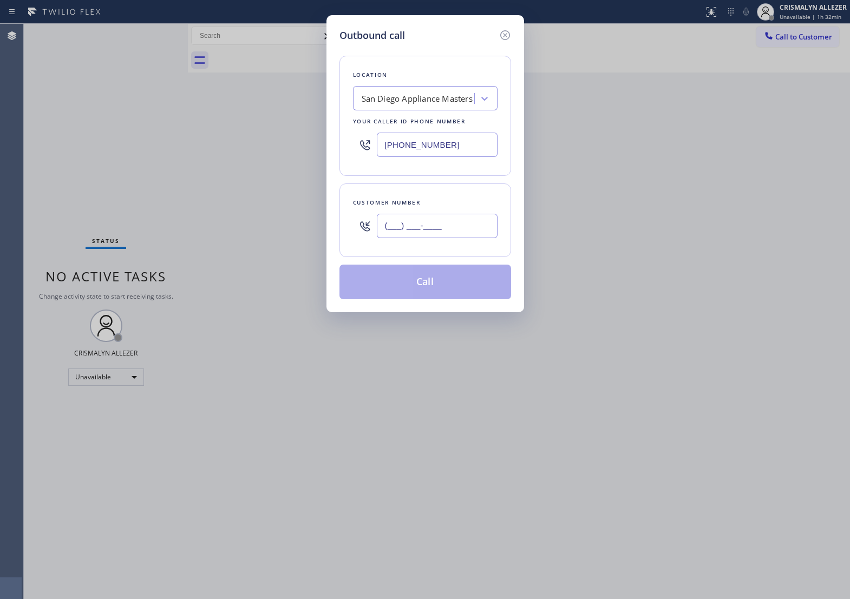
click at [457, 236] on input "(___) ___-____" at bounding box center [437, 226] width 121 height 24
paste input "263) 333-2494"
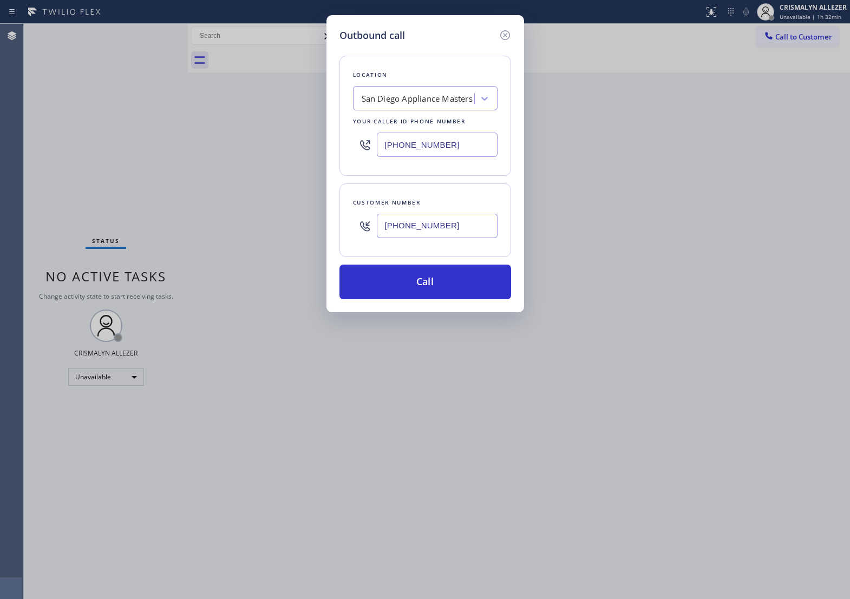
type input "[PHONE_NUMBER]"
click at [380, 105] on div "San Diego Appliance Masters" at bounding box center [416, 99] width 111 height 12
paste input "D Air Duct in [GEOGRAPHIC_DATA]"
type input "D Air Duct in Silver Lake"
click at [458, 105] on div "San Diego Appliance Masters" at bounding box center [416, 99] width 111 height 12
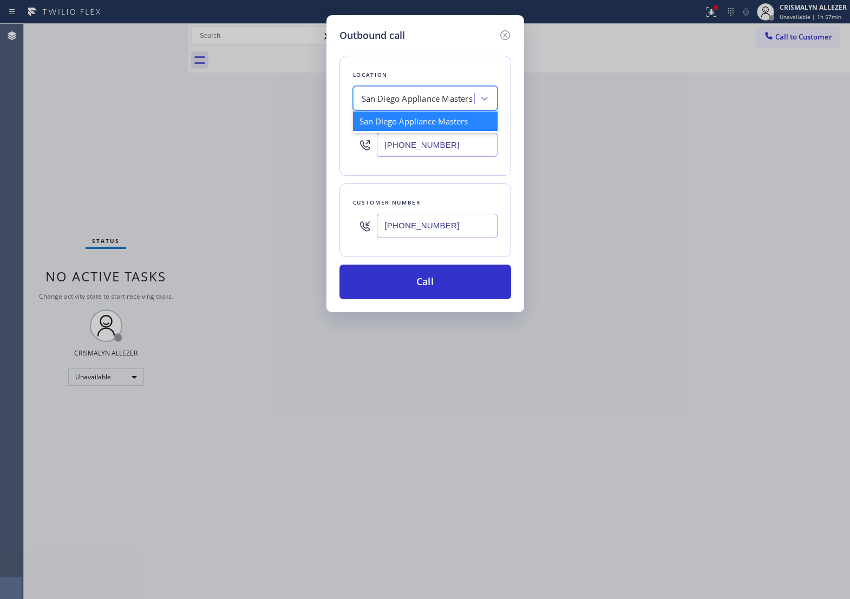
paste input "Mid-City Plumbing"
type input "Mid-City Plumbing"
click at [422, 126] on div "Mid-City Plumbing" at bounding box center [425, 120] width 144 height 19
type input "(424) 373-8704"
drag, startPoint x: 304, startPoint y: 239, endPoint x: 233, endPoint y: 241, distance: 70.9
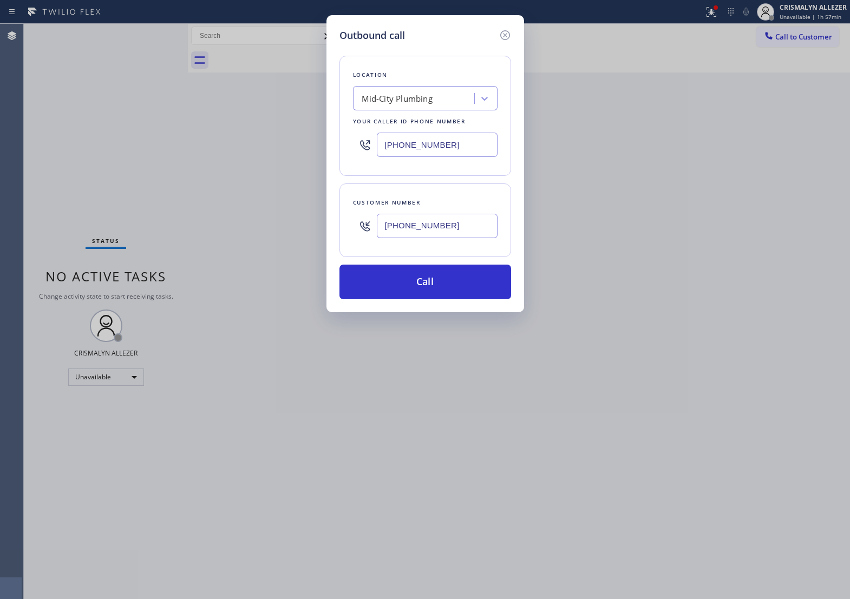
click at [233, 241] on div "Outbound call Location Mid-City Plumbing Your caller id phone number (424) 373-…" at bounding box center [425, 299] width 850 height 599
paste input "385) 827-1837"
type input "(385) 827-1837"
click at [429, 296] on button "Call" at bounding box center [425, 282] width 172 height 35
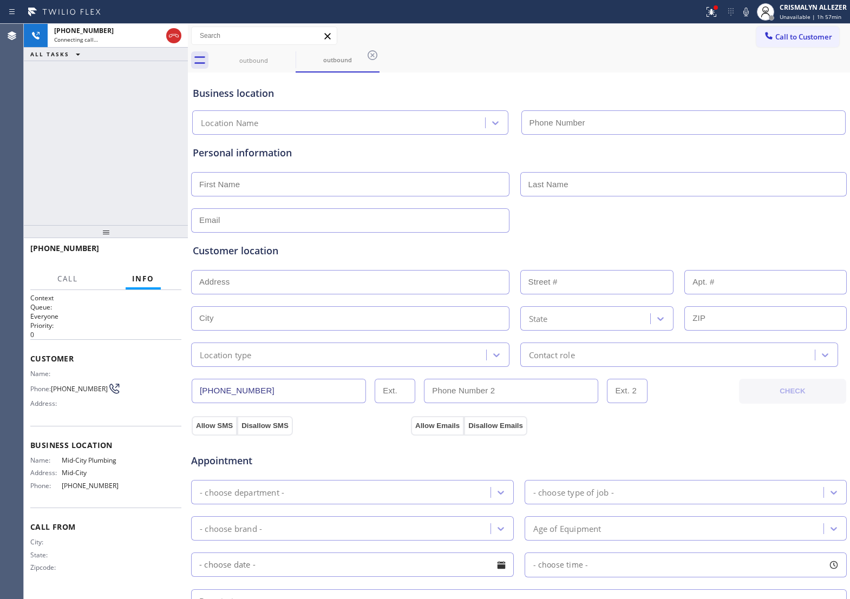
type input "(424) 373-8704"
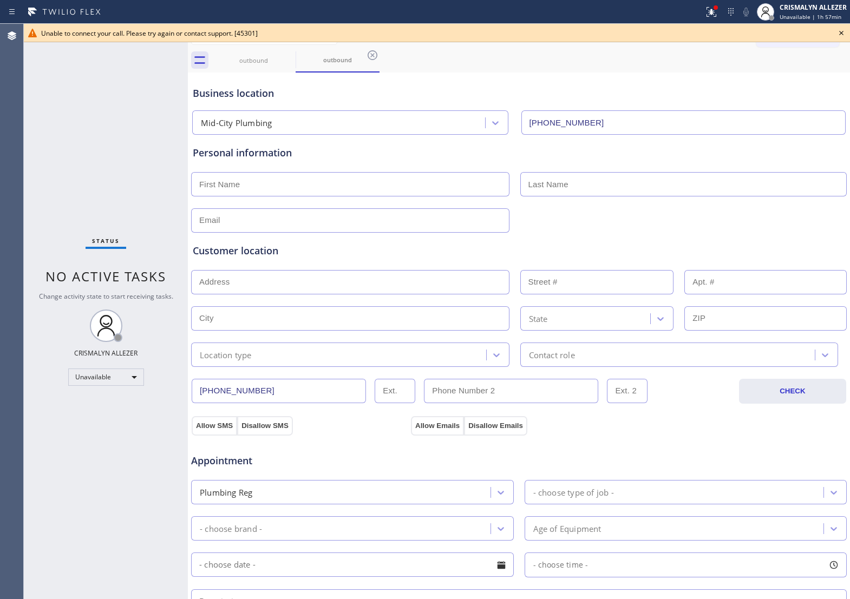
click at [840, 31] on icon at bounding box center [840, 33] width 13 height 13
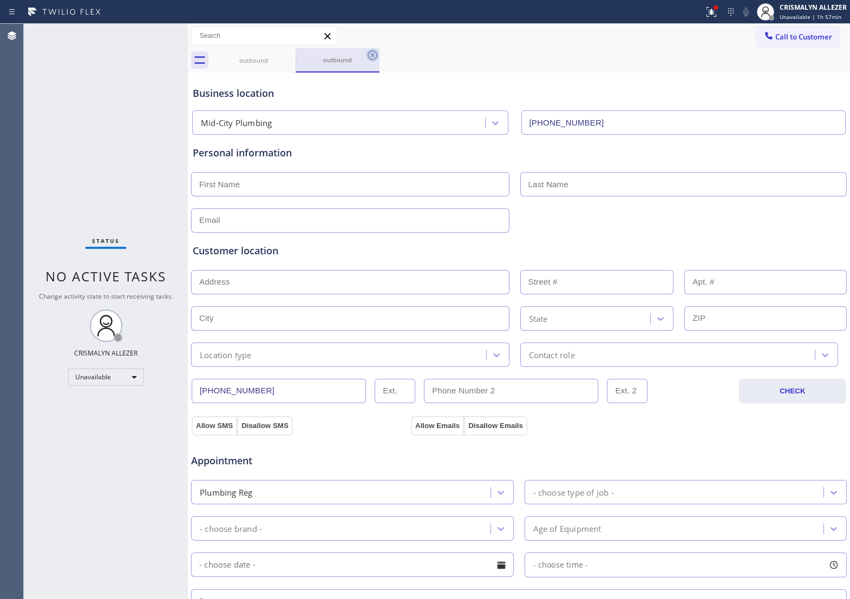
click at [370, 53] on icon at bounding box center [372, 55] width 13 height 13
click at [287, 55] on icon at bounding box center [289, 55] width 10 height 10
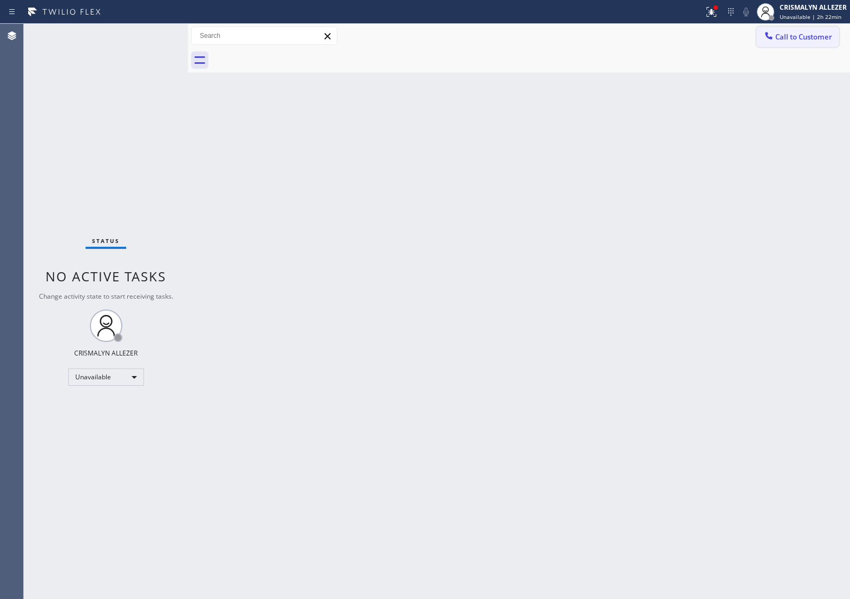
click at [793, 40] on span "Call to Customer" at bounding box center [803, 37] width 57 height 10
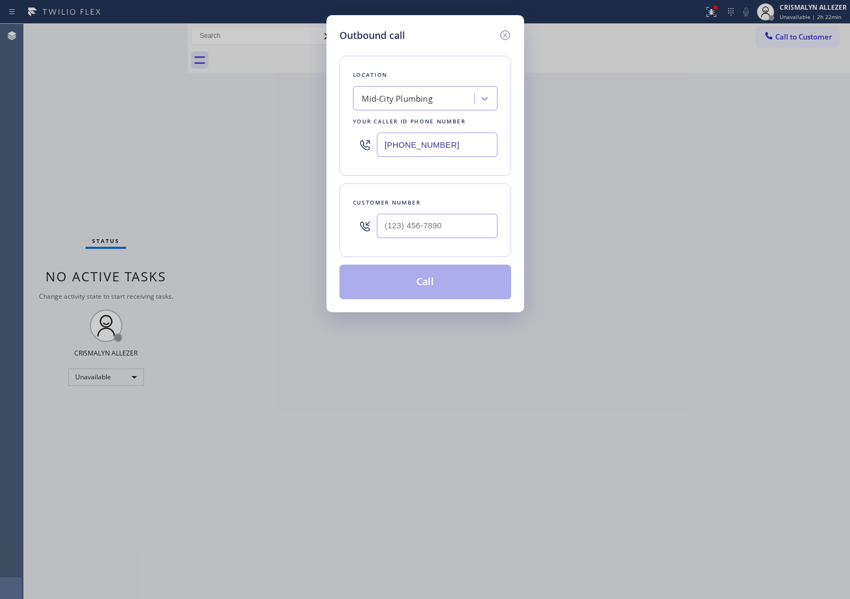
drag, startPoint x: 463, startPoint y: 150, endPoint x: 153, endPoint y: 161, distance: 310.3
click at [178, 160] on div "Outbound call Location Mid-City Plumbing Your caller id phone number (424) 373-…" at bounding box center [425, 299] width 850 height 599
paste input "747) 223-6125"
type input "(747) 223-6125"
click at [443, 238] on input "(___) ___-____" at bounding box center [437, 226] width 121 height 24
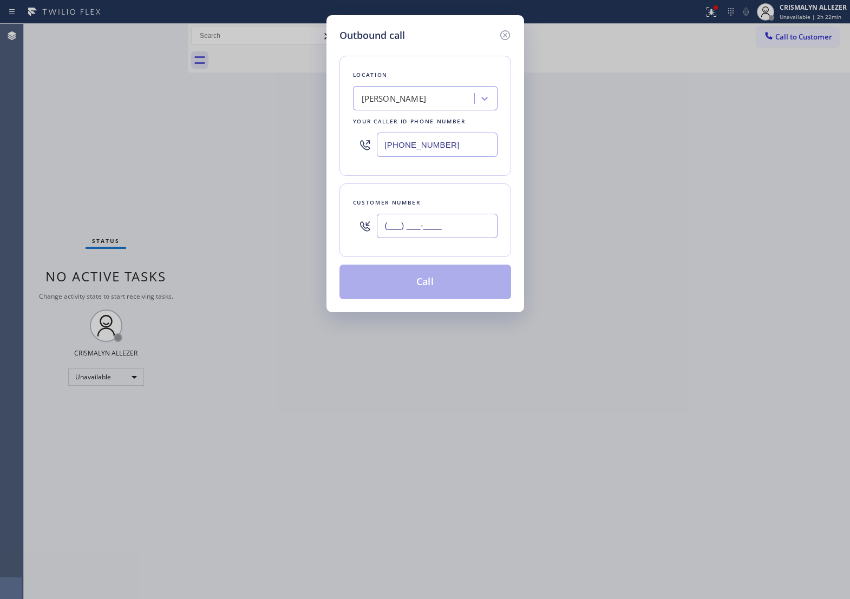
paste input "818) 489-6070"
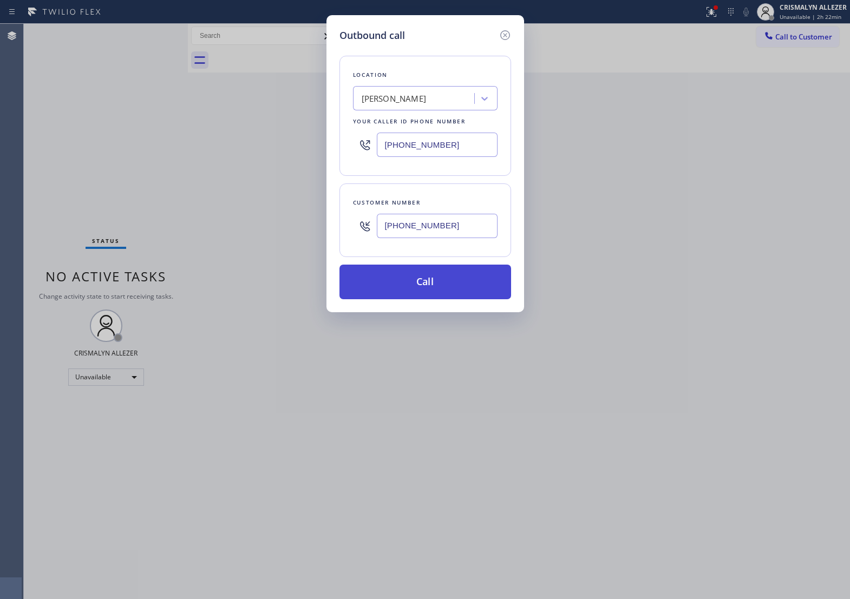
type input "(818) 489-6070"
click at [432, 297] on button "Call" at bounding box center [425, 282] width 172 height 35
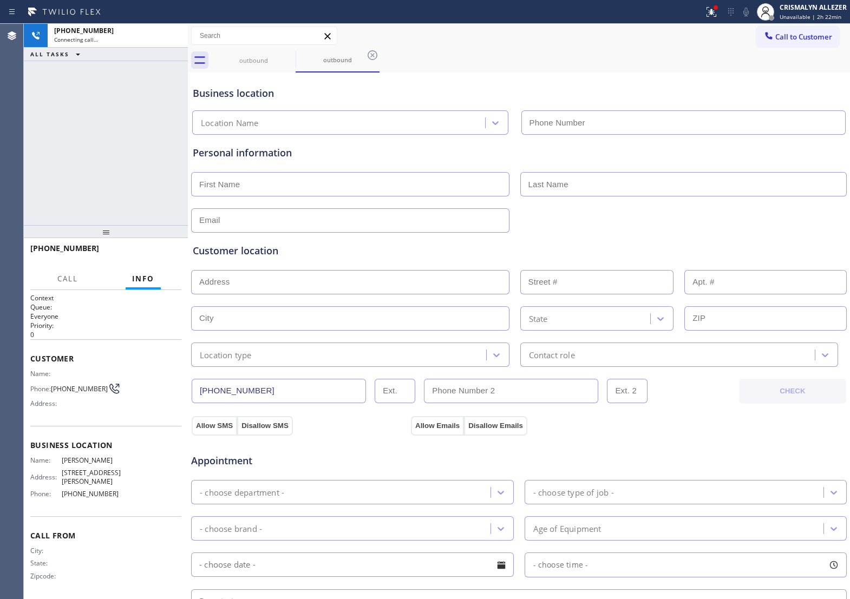
type input "(747) 223-6125"
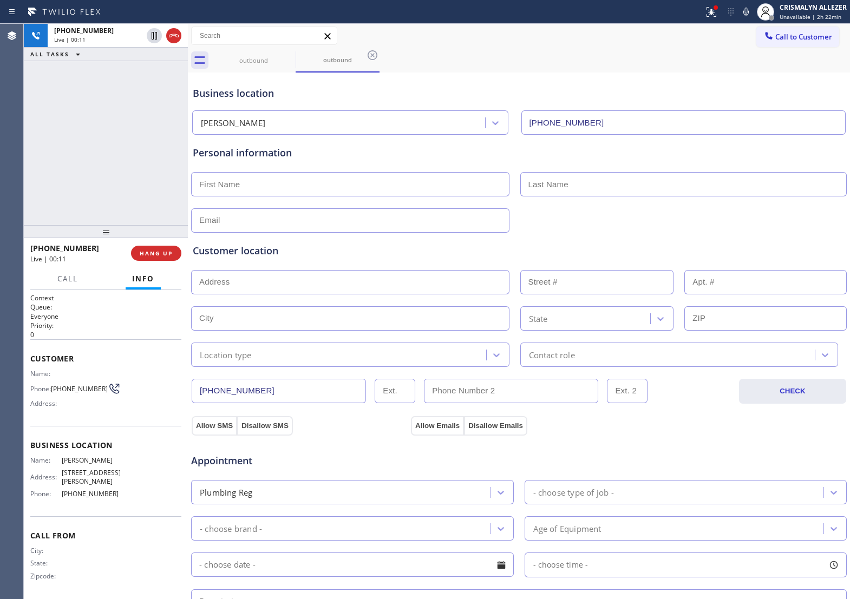
click at [131, 333] on p "0" at bounding box center [105, 334] width 151 height 9
click at [152, 260] on button "HANG UP" at bounding box center [156, 253] width 50 height 15
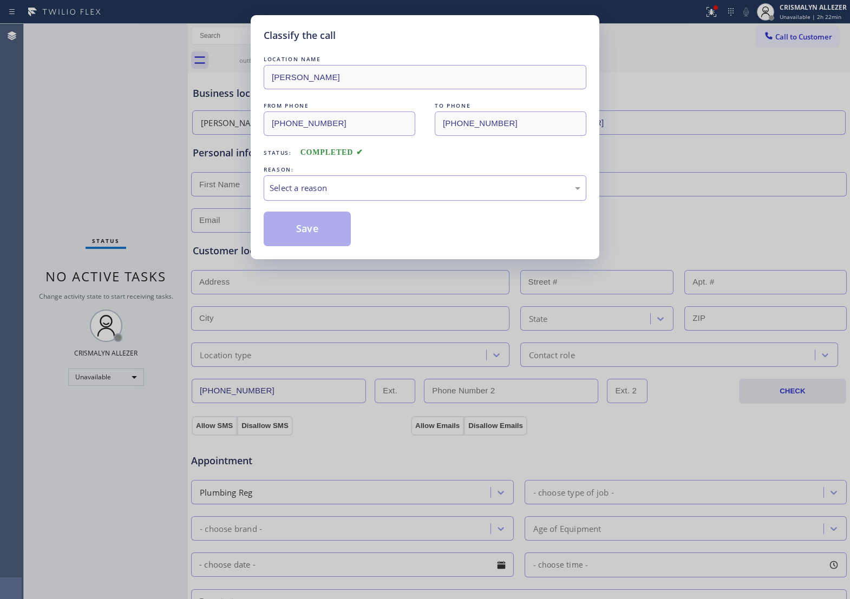
click at [376, 213] on div "LOCATION NAME Pacoima Plumbers FROM PHONE (747) 223-6125 TO PHONE (818) 489-607…" at bounding box center [425, 150] width 323 height 193
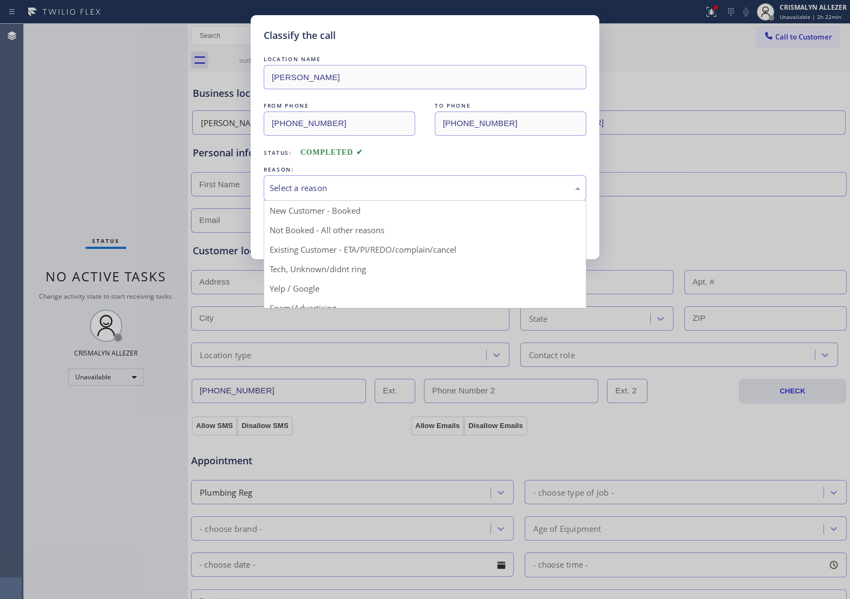
click at [379, 201] on div "Select a reason" at bounding box center [425, 187] width 323 height 25
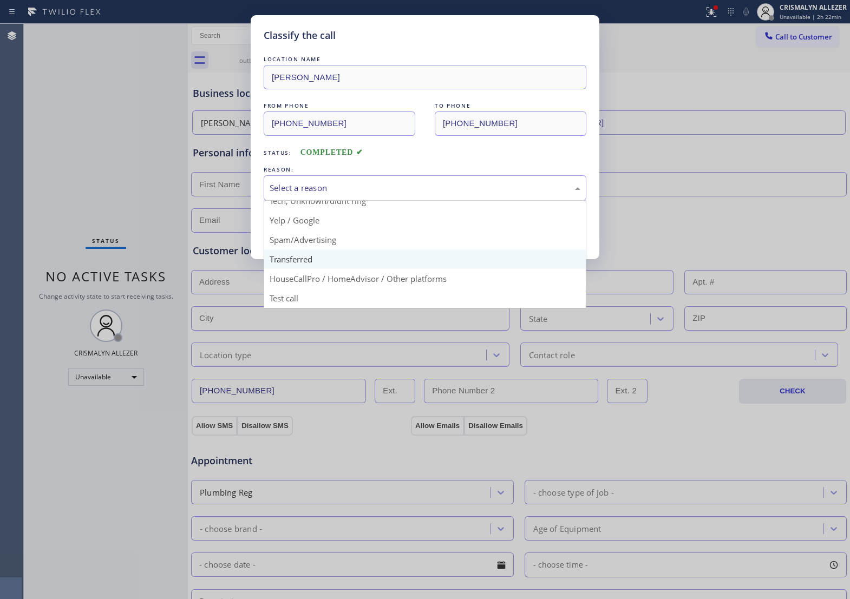
scroll to position [74, 0]
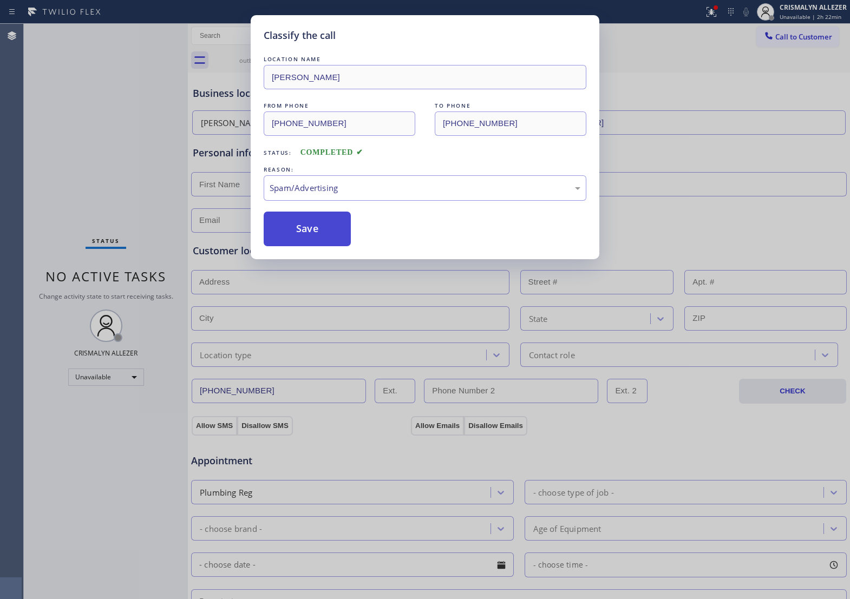
click at [308, 246] on button "Save" at bounding box center [307, 229] width 87 height 35
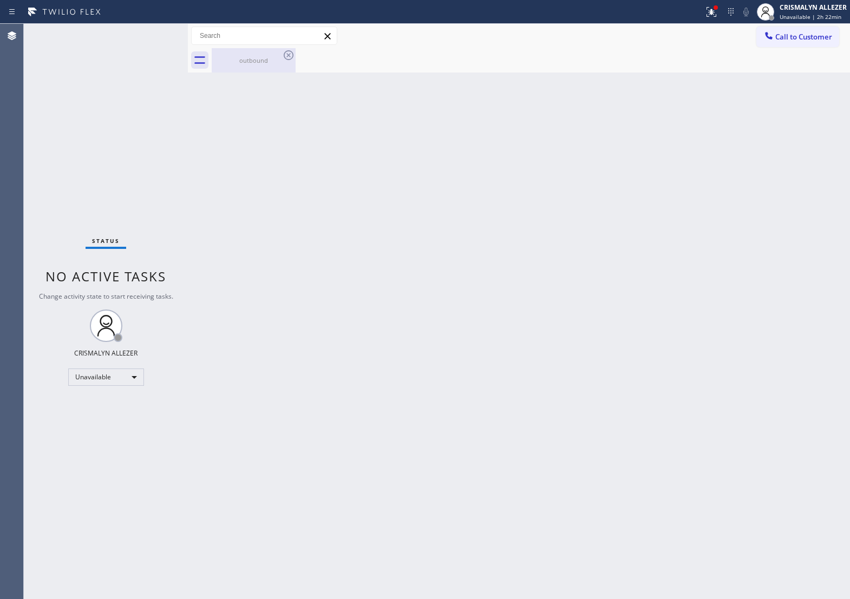
click at [238, 61] on div "outbound" at bounding box center [254, 60] width 82 height 8
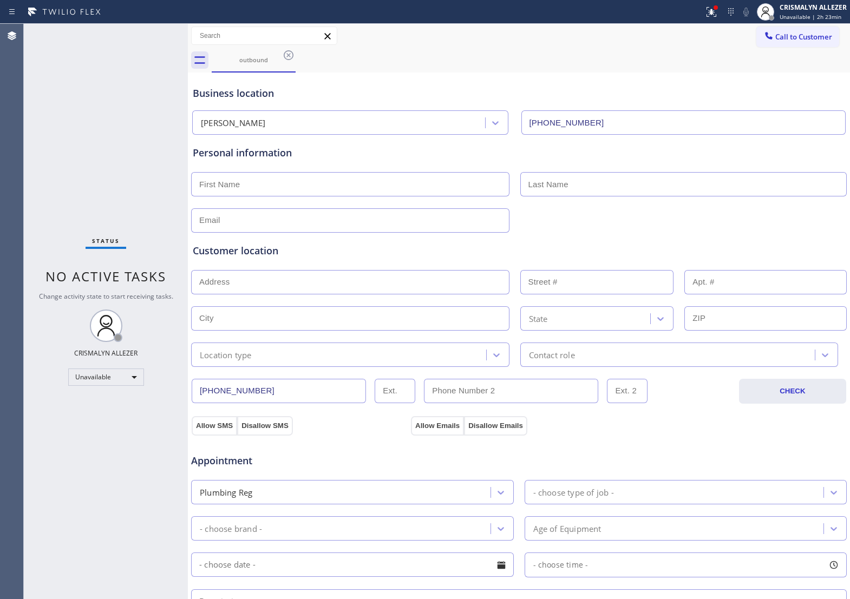
click at [298, 55] on div "outbound" at bounding box center [531, 60] width 638 height 24
click at [290, 57] on icon at bounding box center [288, 55] width 13 height 13
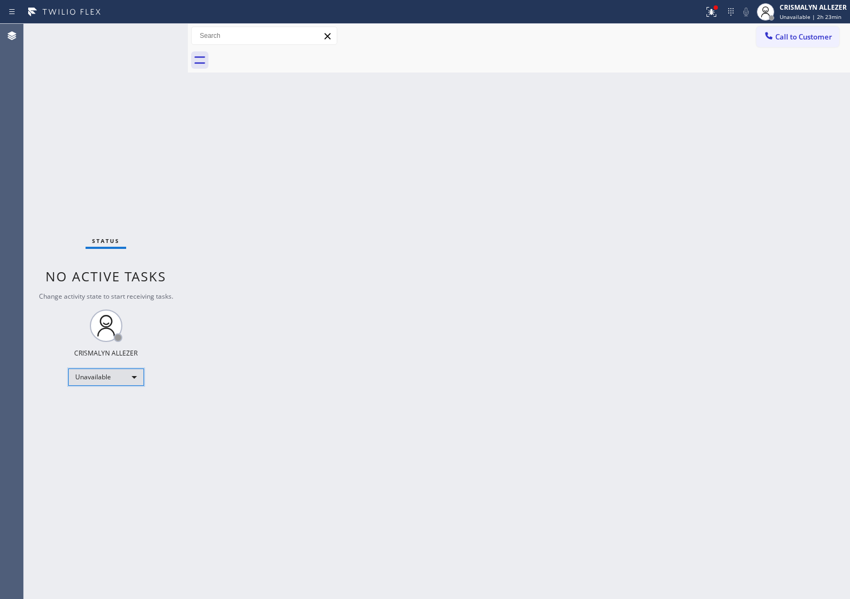
click at [133, 375] on div "Unavailable" at bounding box center [106, 377] width 76 height 17
click at [108, 437] on li "Break" at bounding box center [105, 433] width 74 height 13
click at [804, 38] on span "Call to Customer" at bounding box center [803, 37] width 57 height 10
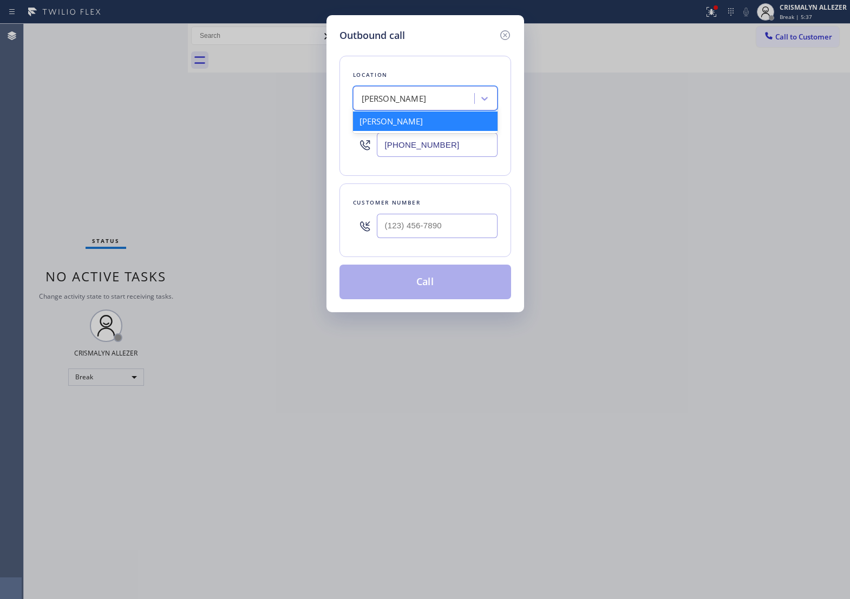
click at [407, 95] on div "Pacoima Plumbers" at bounding box center [415, 98] width 118 height 19
paste input "Brooklyn Heating and AC Repair"
type input "Brooklyn Heating and AC Repair"
click at [410, 129] on div "Best Brooklyn Heating and AC Repair" at bounding box center [425, 126] width 144 height 30
type input "(347) 407-9102"
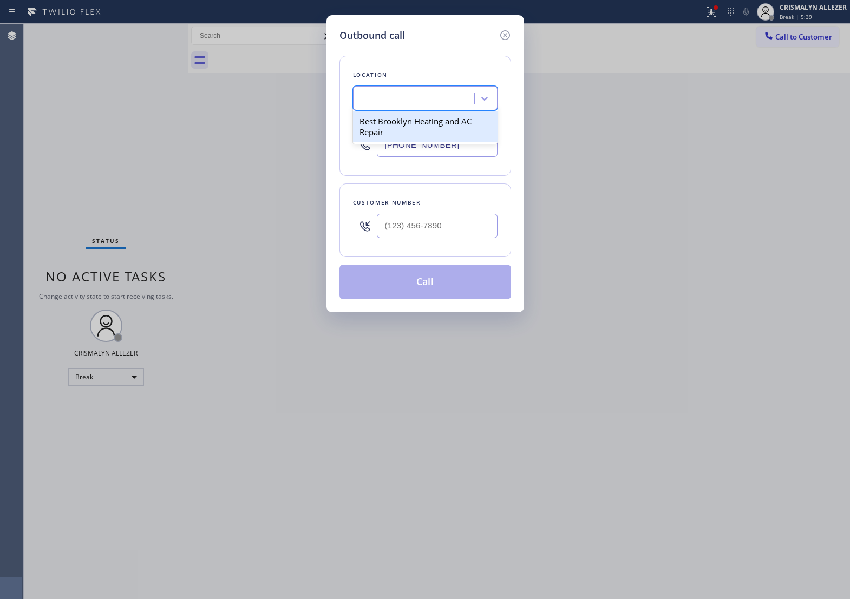
scroll to position [0, 1]
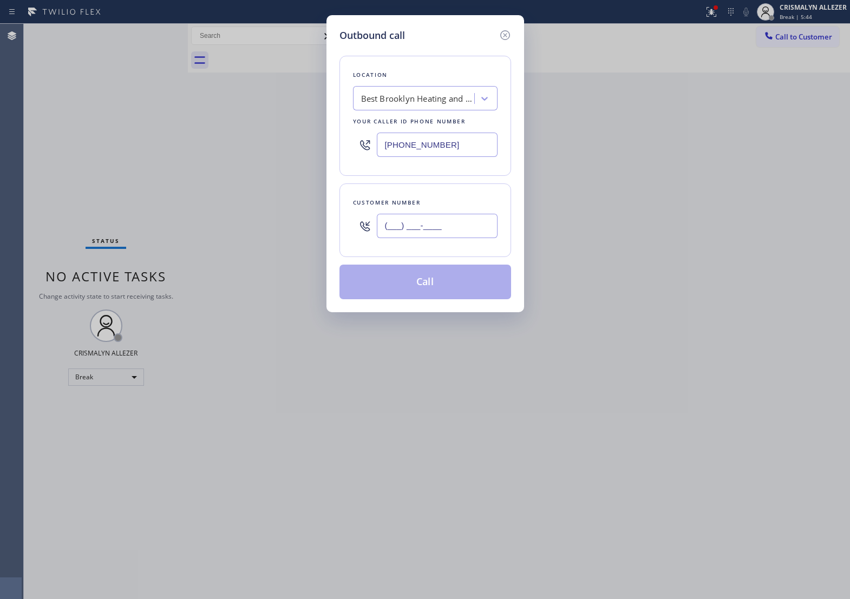
click at [445, 238] on input "(___) ___-____" at bounding box center [437, 226] width 121 height 24
paste input "857) 998-8498"
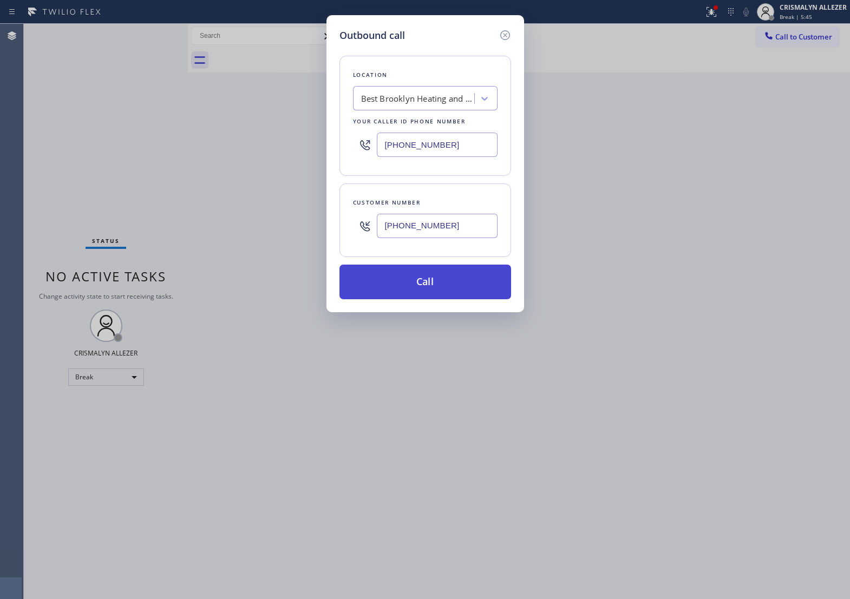
type input "(857) 998-8498"
click at [416, 299] on button "Call" at bounding box center [425, 282] width 172 height 35
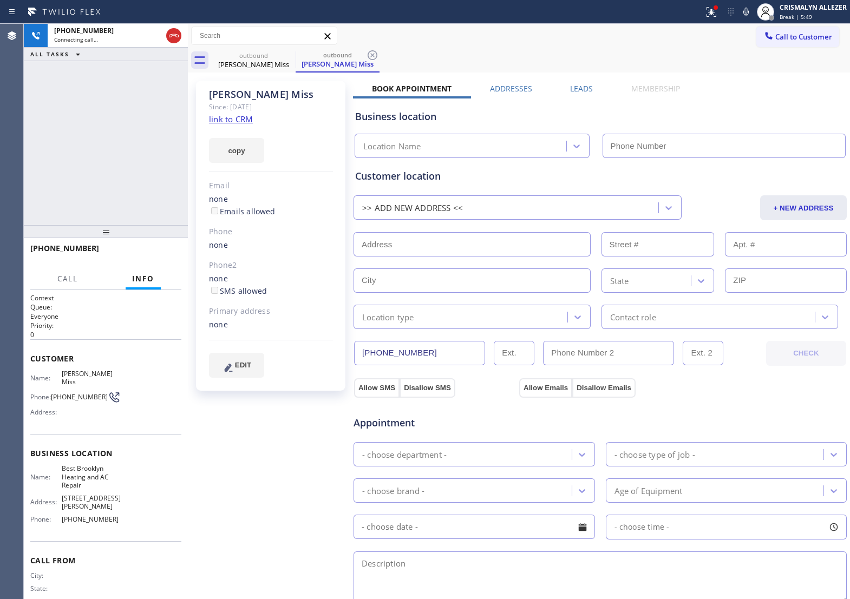
type input "(347) 407-9102"
click at [236, 120] on link "link to CRM" at bounding box center [231, 119] width 44 height 11
click at [145, 255] on span "HANG UP" at bounding box center [156, 253] width 33 height 8
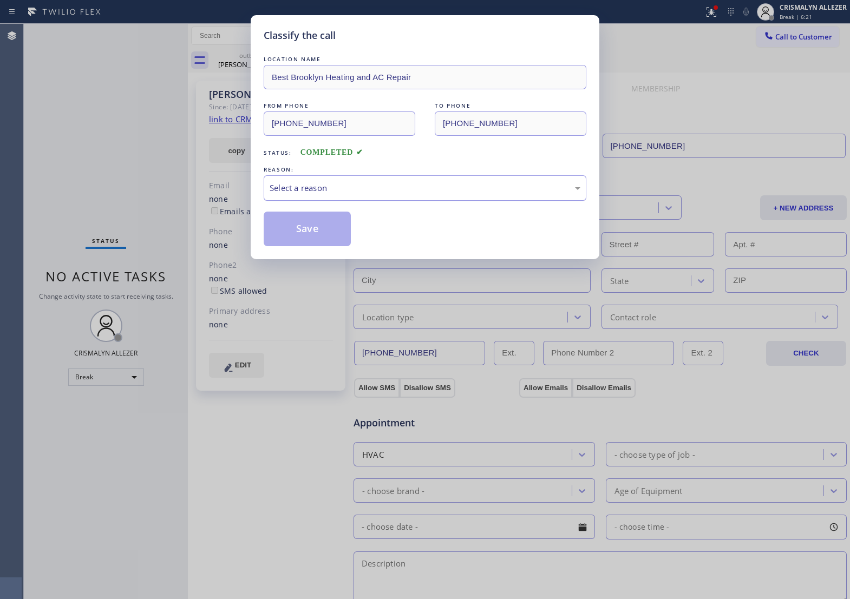
click at [416, 194] on div "Select a reason" at bounding box center [425, 188] width 311 height 12
click at [325, 244] on button "Save" at bounding box center [307, 229] width 87 height 35
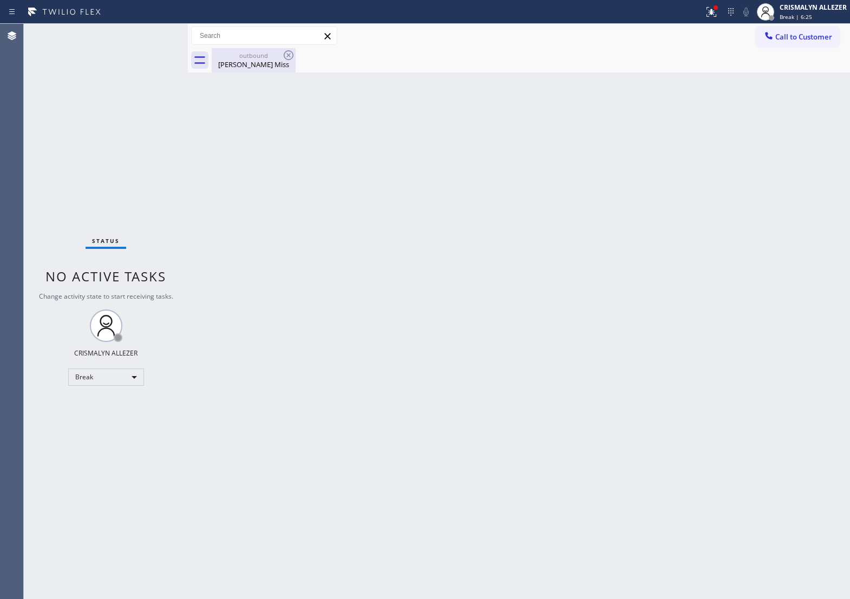
click at [248, 63] on div "Amanda Miss" at bounding box center [254, 65] width 82 height 10
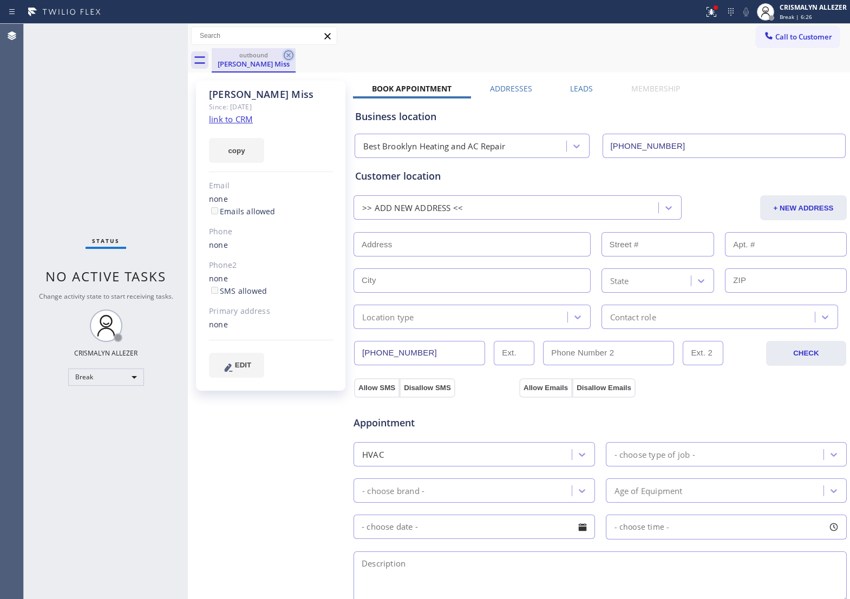
click at [282, 55] on icon at bounding box center [288, 55] width 13 height 13
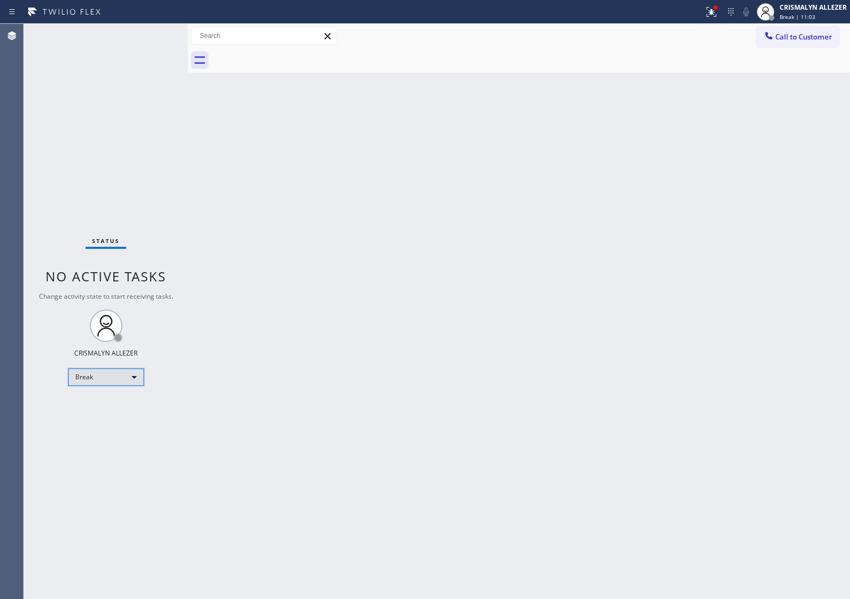
click at [133, 380] on div "Break" at bounding box center [106, 377] width 76 height 17
click at [109, 418] on li "Unavailable" at bounding box center [105, 419] width 74 height 13
click at [775, 41] on span "Call to Customer" at bounding box center [803, 37] width 57 height 10
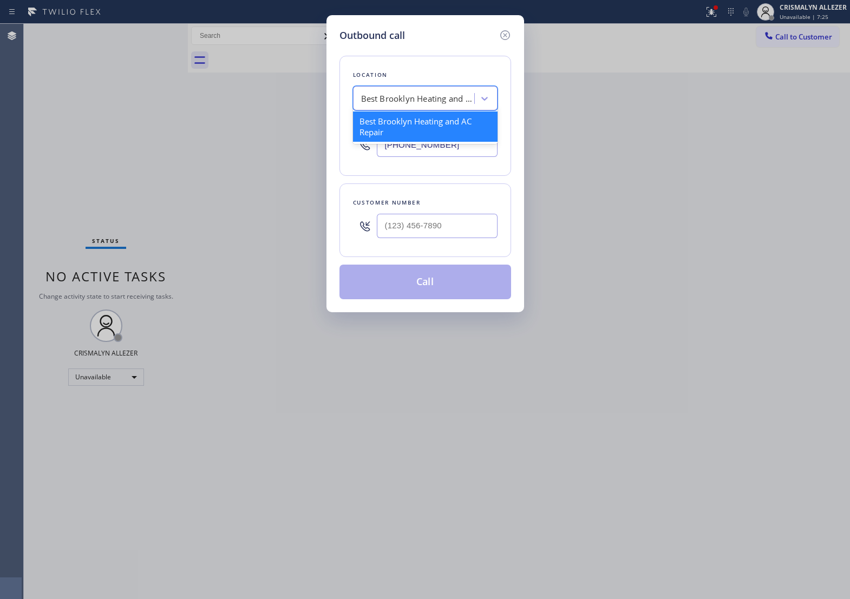
click at [456, 103] on div "Best Brooklyn Heating and AC Repair" at bounding box center [418, 99] width 114 height 12
paste input "Red Electricians"
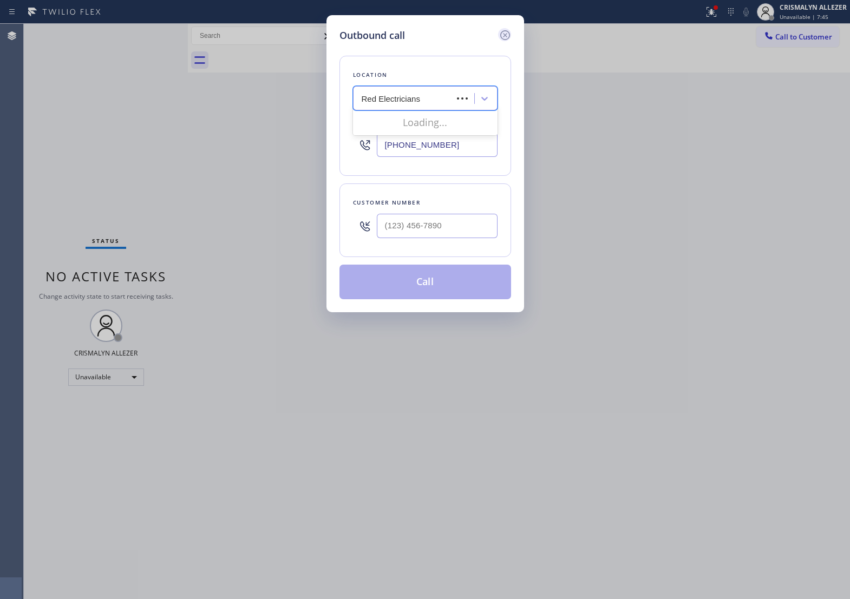
type input "Red Electricians"
click at [507, 40] on icon at bounding box center [504, 35] width 10 height 10
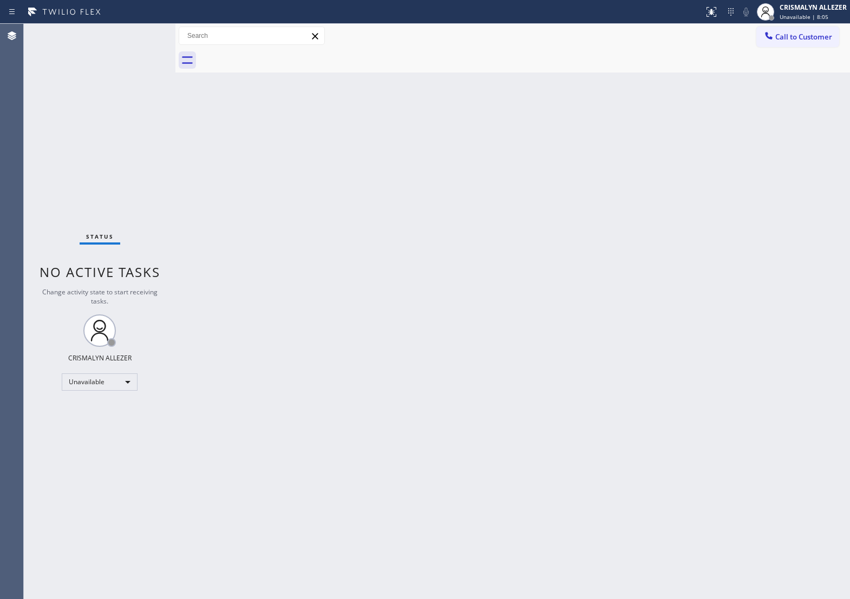
drag, startPoint x: 604, startPoint y: 120, endPoint x: 691, endPoint y: 93, distance: 90.2
click at [608, 116] on div "Back to Dashboard Change Sender ID Customers Technicians Select a contact Outbo…" at bounding box center [512, 311] width 674 height 575
click at [775, 39] on span "Call to Customer" at bounding box center [803, 37] width 57 height 10
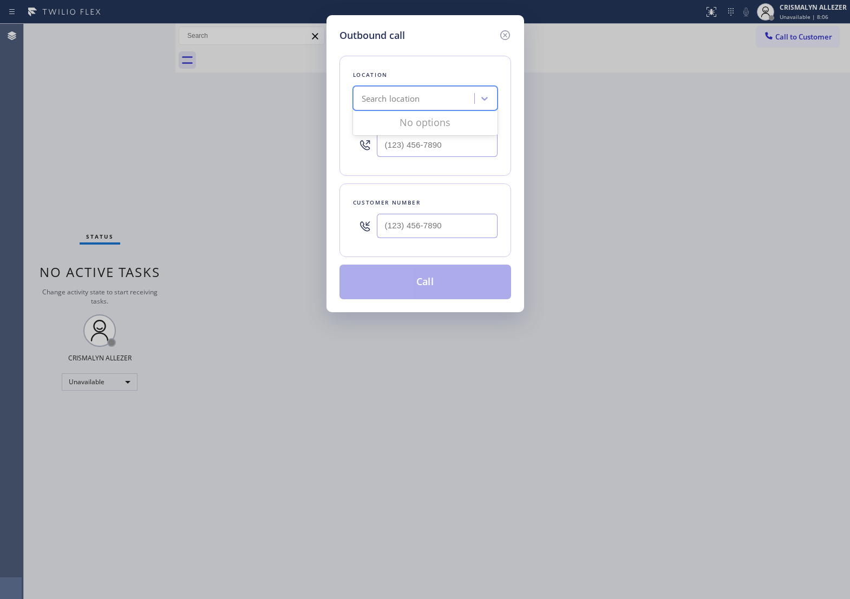
click at [396, 105] on div "Search location" at bounding box center [390, 99] width 58 height 12
paste input "Red Electricians"
type input "Red Electricians"
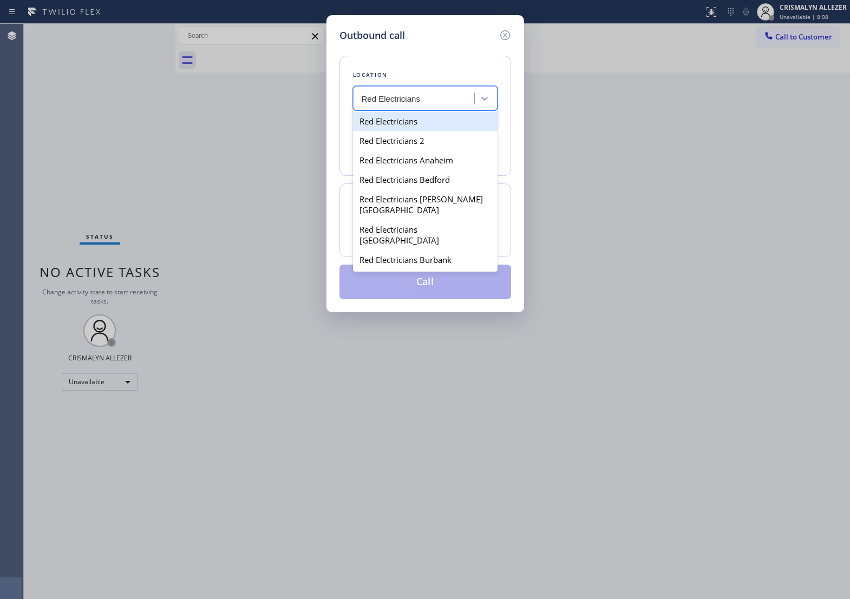
click at [396, 127] on div "Red Electricians" at bounding box center [425, 120] width 144 height 19
type input "[PHONE_NUMBER]"
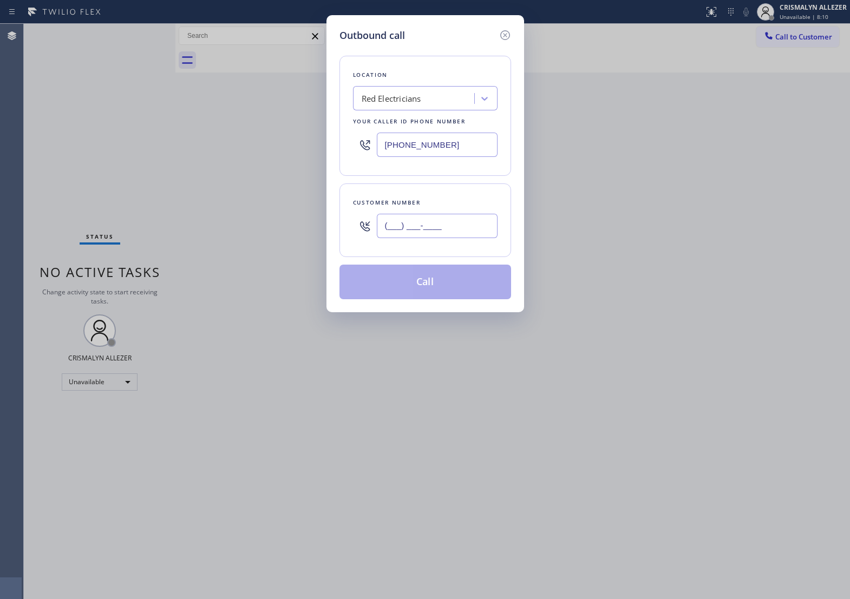
click at [429, 238] on input "(___) ___-____" at bounding box center [437, 226] width 121 height 24
paste input "714) 470-5999"
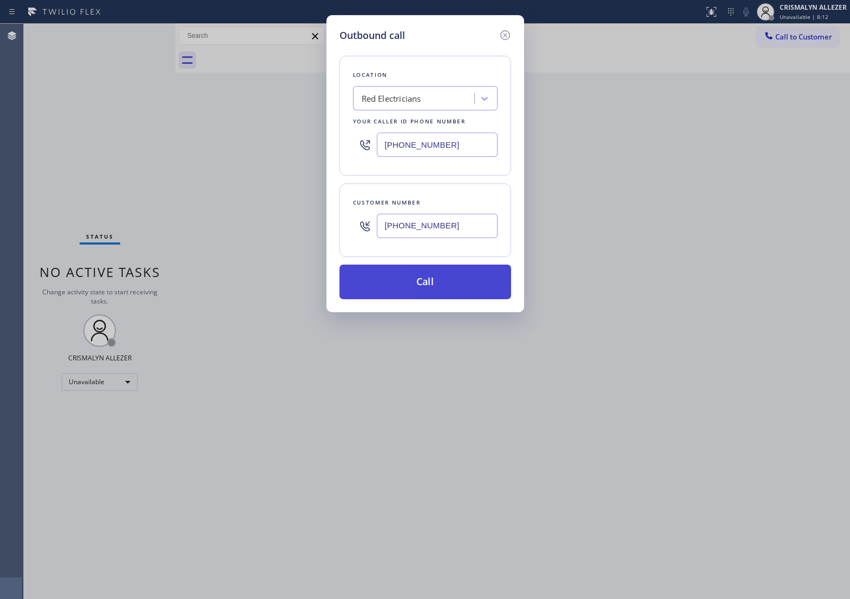
type input "[PHONE_NUMBER]"
click at [432, 297] on button "Call" at bounding box center [425, 282] width 172 height 35
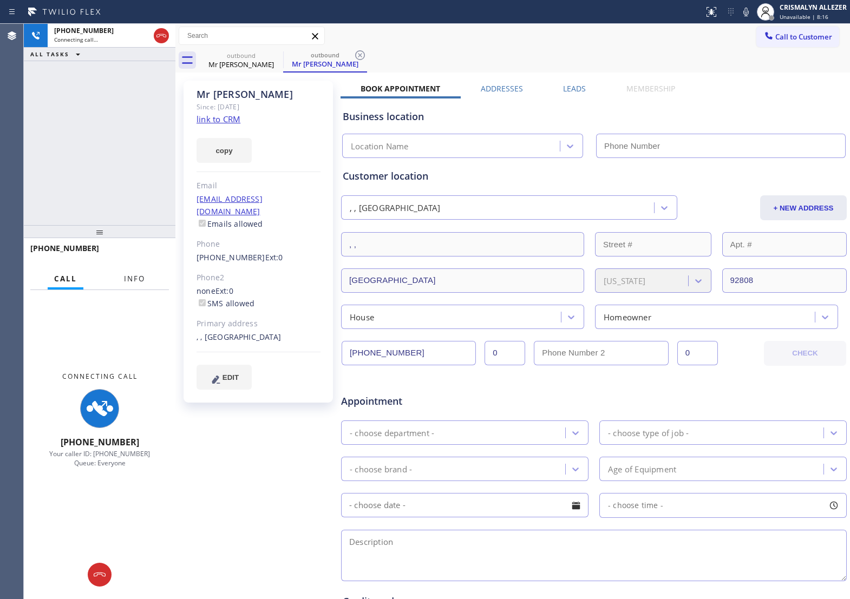
click at [129, 280] on span "Info" at bounding box center [134, 279] width 21 height 10
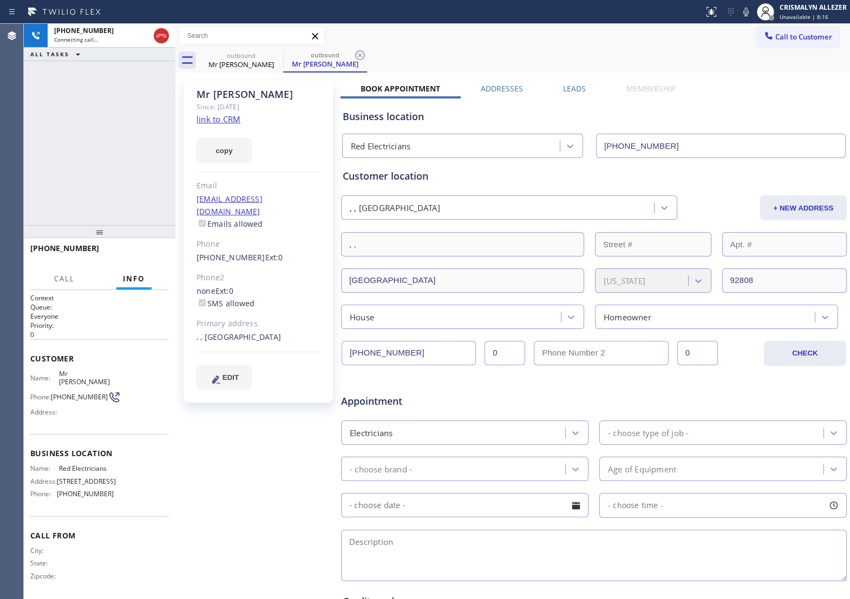
type input "[PHONE_NUMBER]"
click at [142, 251] on span "HANG UP" at bounding box center [143, 253] width 33 height 8
click at [142, 251] on span "COMPLETE" at bounding box center [141, 253] width 37 height 8
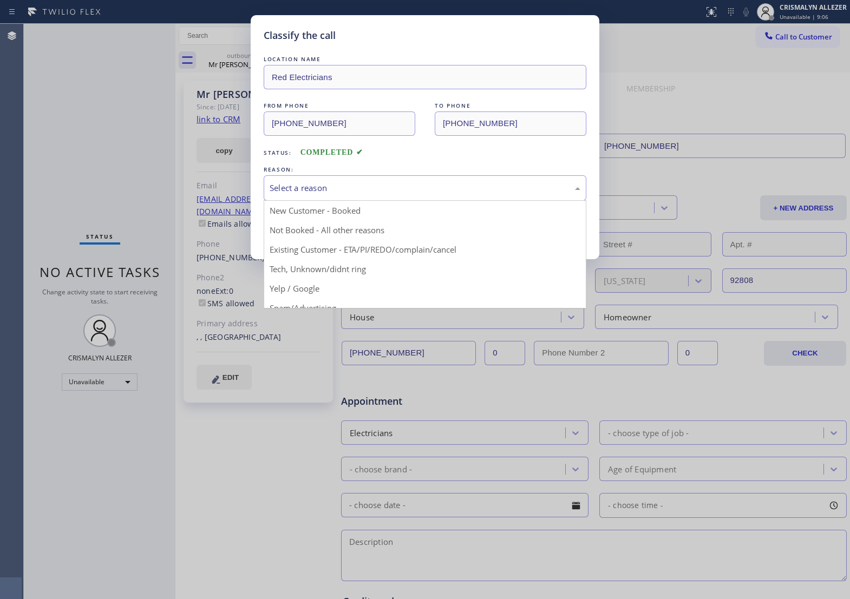
click at [418, 194] on div "Select a reason" at bounding box center [425, 188] width 311 height 12
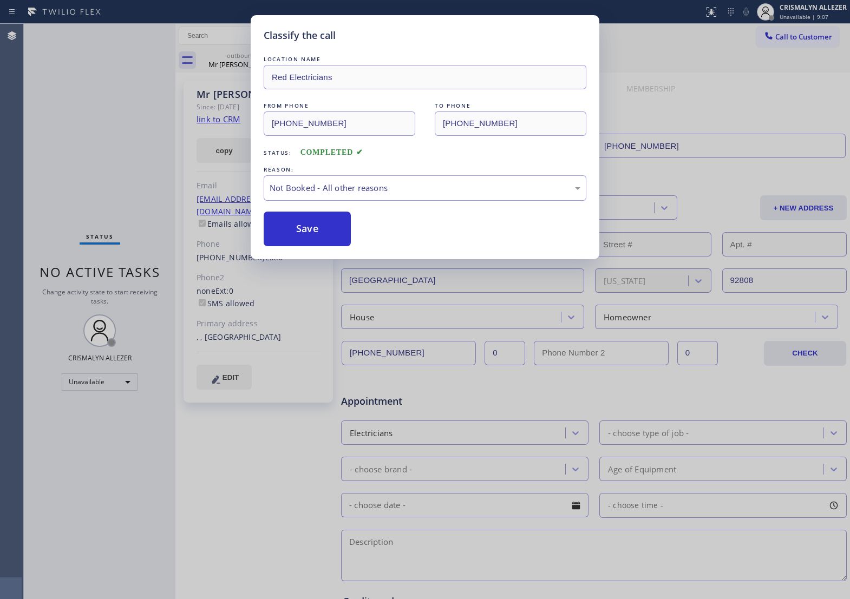
click at [331, 245] on button "Save" at bounding box center [307, 229] width 87 height 35
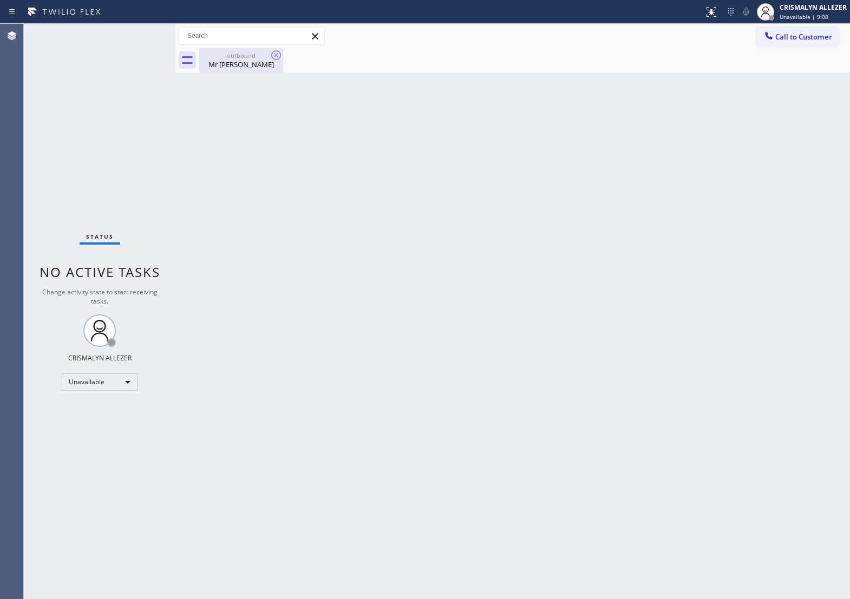
click at [248, 72] on div "Back to Dashboard Change Sender ID Customers Technicians Select a contact Outbo…" at bounding box center [512, 311] width 674 height 575
click at [279, 56] on icon at bounding box center [276, 55] width 13 height 13
click at [247, 58] on div "outbound" at bounding box center [241, 55] width 82 height 8
click at [125, 378] on div "Unavailable" at bounding box center [100, 381] width 76 height 17
click at [99, 413] on li "Available" at bounding box center [99, 410] width 74 height 13
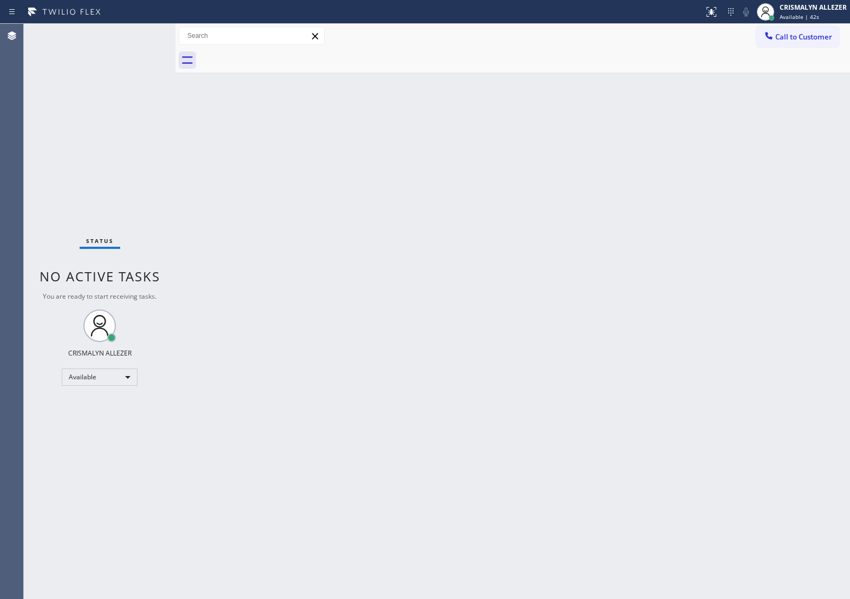
click at [525, 333] on div "Back to Dashboard Change Sender ID Customers Technicians Select a contact Outbo…" at bounding box center [512, 311] width 674 height 575
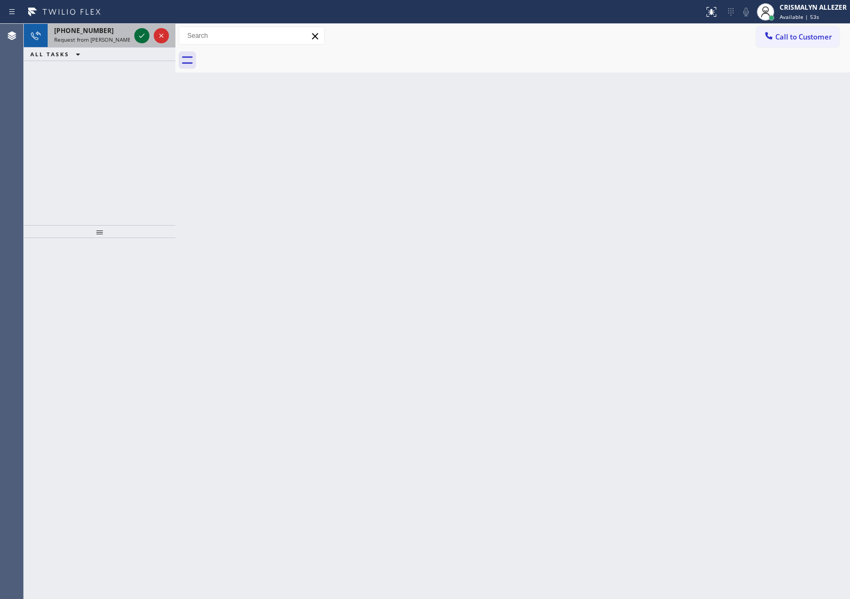
click at [137, 32] on icon at bounding box center [141, 35] width 13 height 13
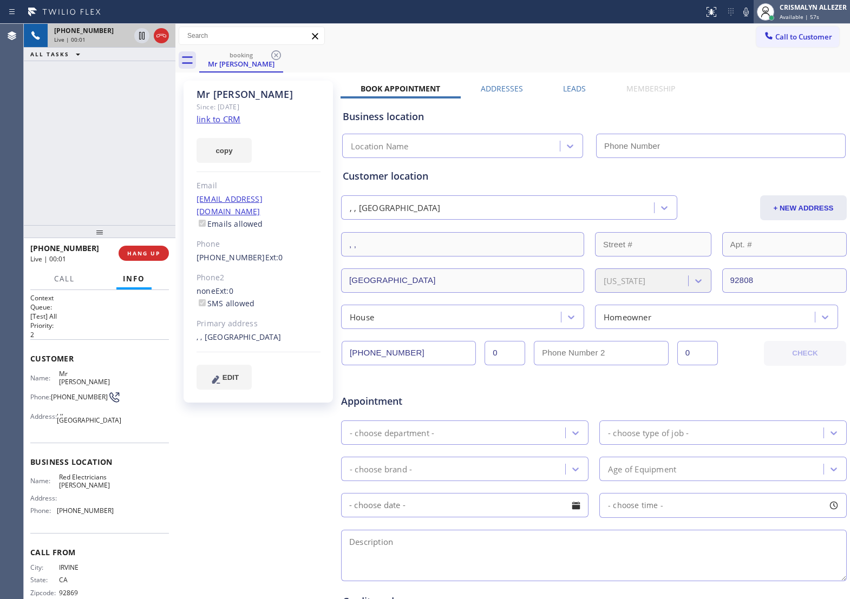
type input "[PHONE_NUMBER]"
click at [810, 17] on span "Available | 57s" at bounding box center [799, 17] width 40 height 8
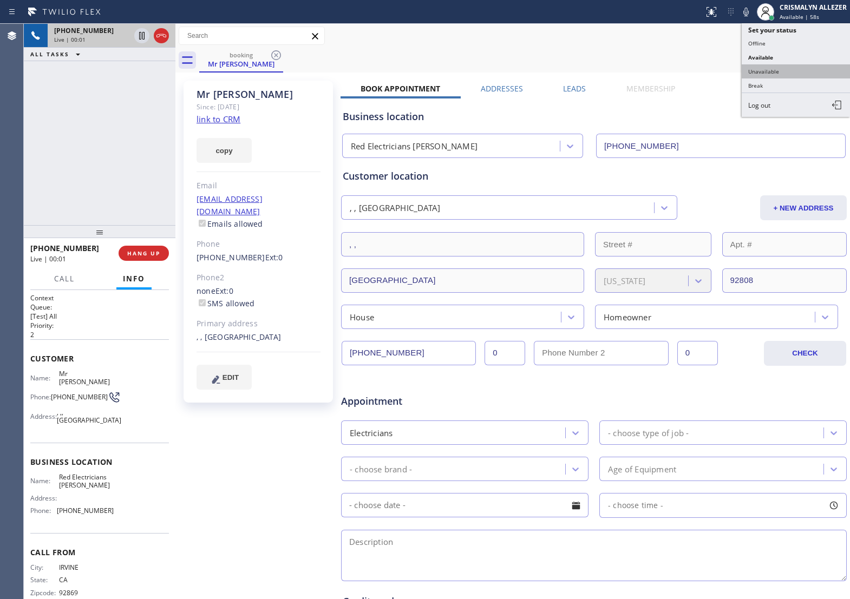
click at [779, 76] on button "Unavailable" at bounding box center [795, 71] width 108 height 14
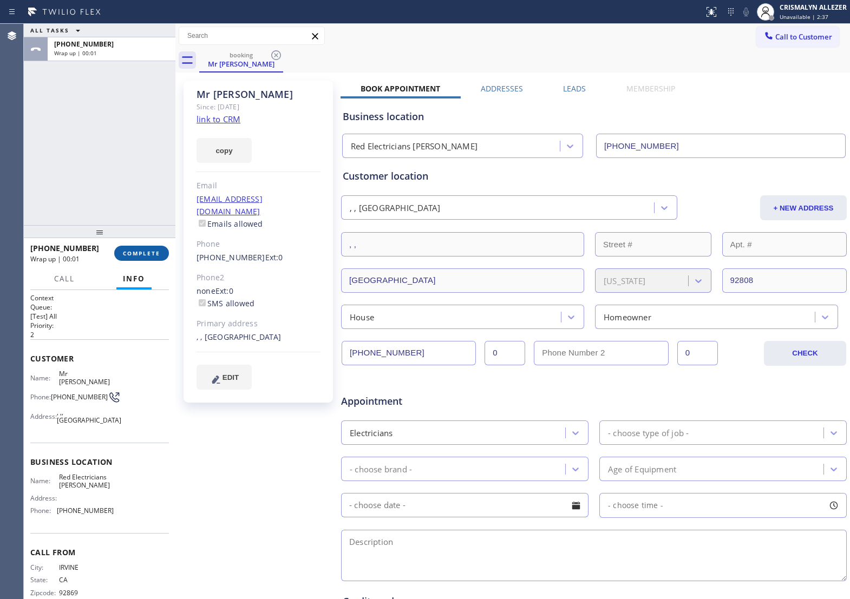
click at [131, 246] on button "COMPLETE" at bounding box center [141, 253] width 55 height 15
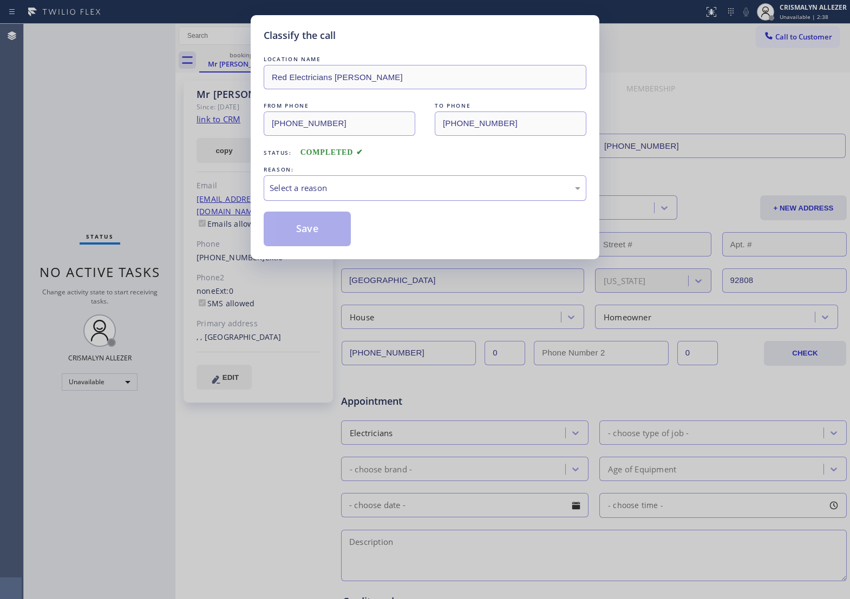
click at [388, 194] on div "Select a reason" at bounding box center [425, 188] width 311 height 12
click at [320, 244] on button "Save" at bounding box center [307, 229] width 87 height 35
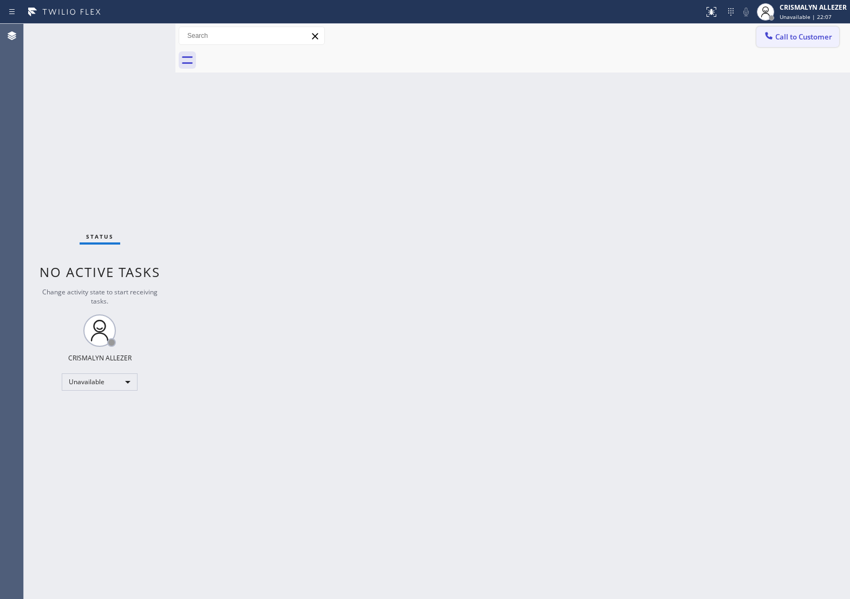
click at [793, 37] on span "Call to Customer" at bounding box center [803, 37] width 57 height 10
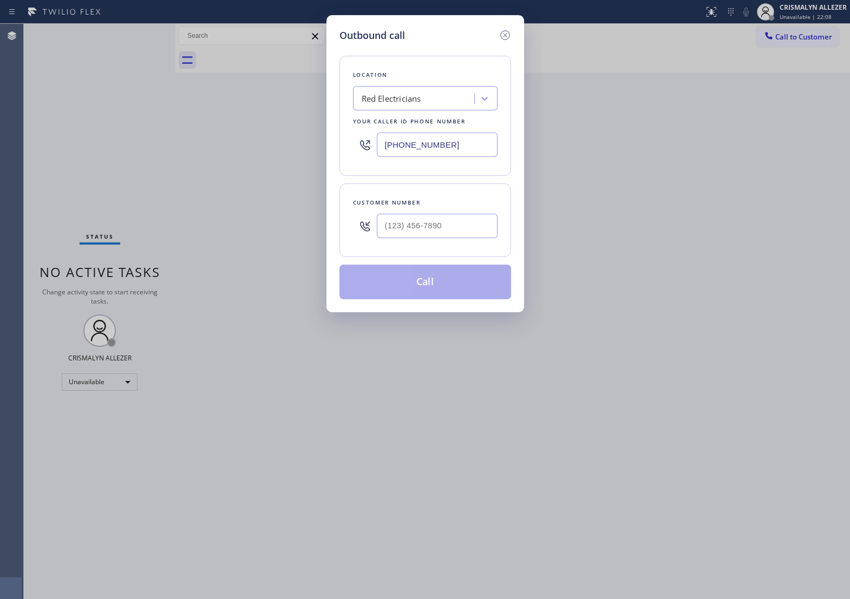
drag, startPoint x: 485, startPoint y: 153, endPoint x: 193, endPoint y: 157, distance: 292.3
click at [188, 157] on div "Outbound call Location Red Electricians Your caller id phone number [PHONE_NUMB…" at bounding box center [425, 299] width 850 height 599
paste input "925) 913-0192"
type input "[PHONE_NUMBER]"
type input "(___) ___-____"
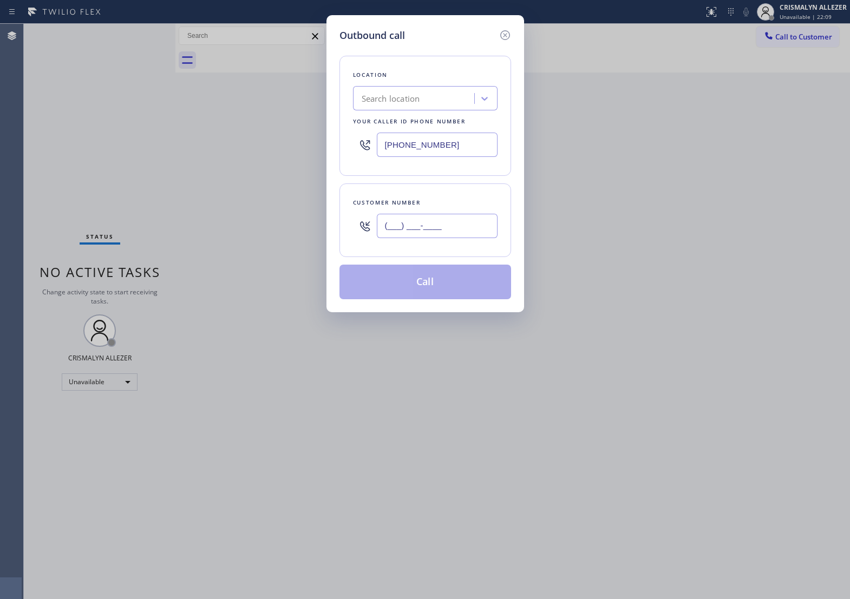
type input "[PHONE_NUMBER]"
click at [456, 238] on input "(___) ___-____" at bounding box center [437, 226] width 121 height 24
paste input "925) 913-0192"
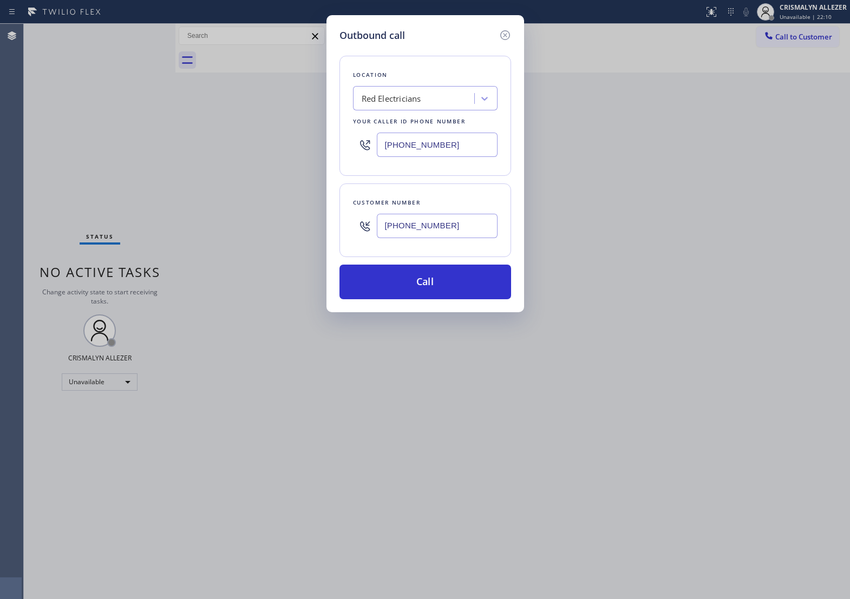
type input "[PHONE_NUMBER]"
click at [417, 105] on div "Red Electricians" at bounding box center [391, 99] width 60 height 12
paste input "Air Duct Professionals"
type input "Air Duct Professionals"
click at [407, 131] on div "Air Duct Professionals" at bounding box center [425, 120] width 144 height 19
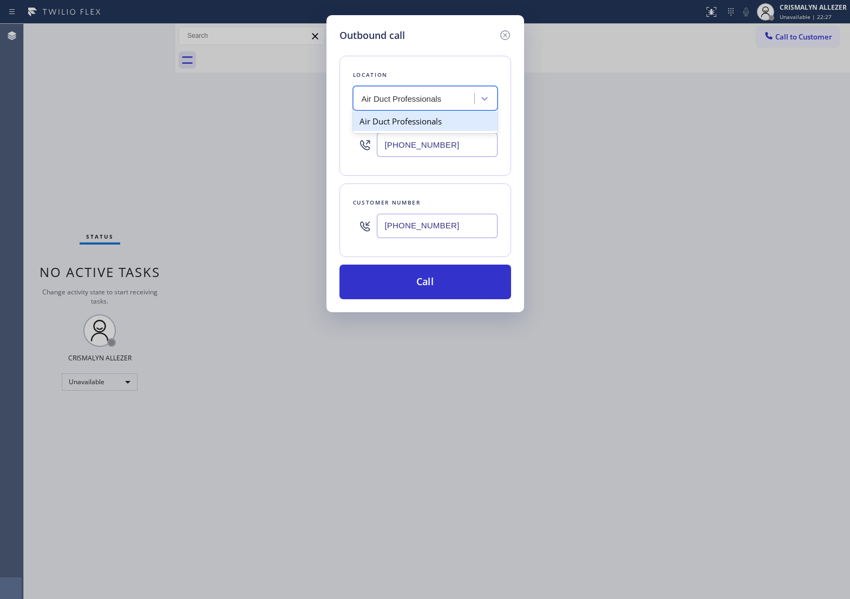
type input "[PHONE_NUMBER]"
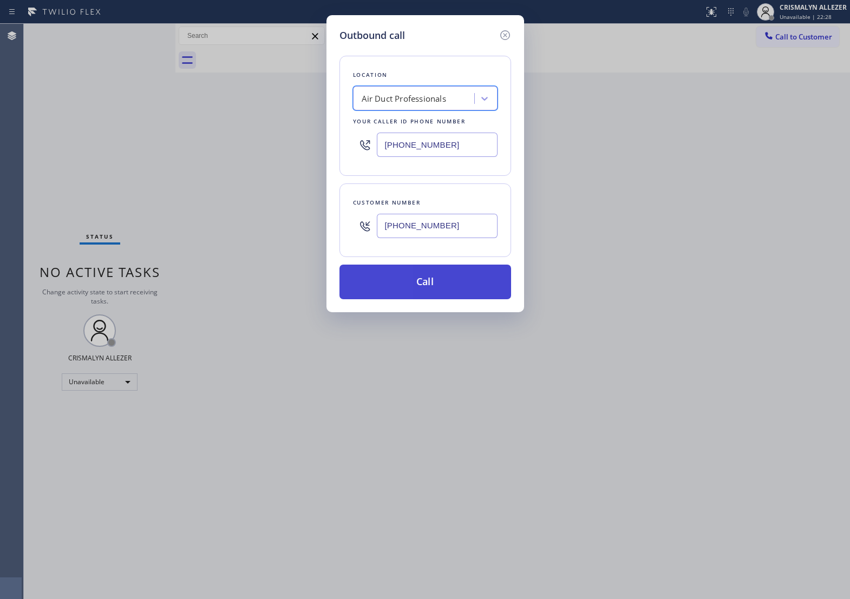
click at [426, 295] on button "Call" at bounding box center [425, 282] width 172 height 35
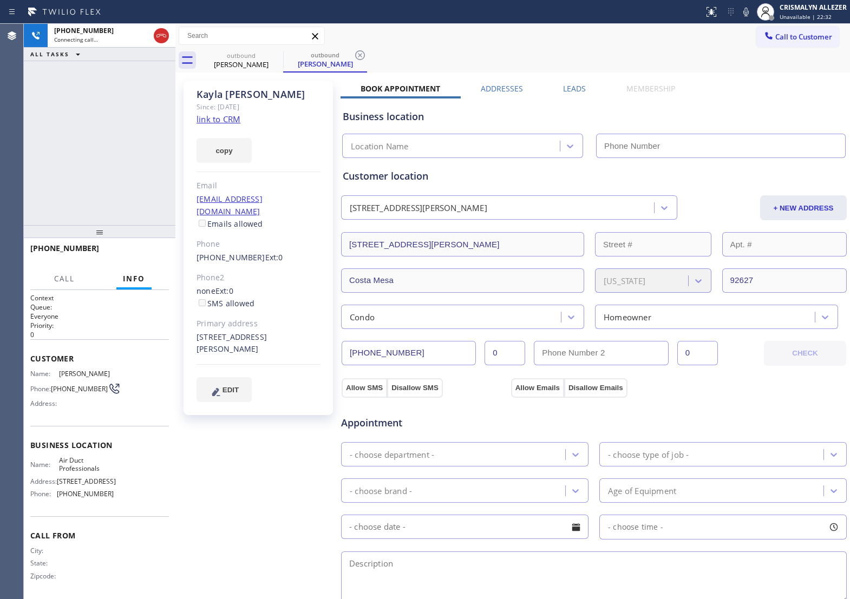
click at [228, 120] on link "link to CRM" at bounding box center [218, 119] width 44 height 11
type input "[PHONE_NUMBER]"
click at [748, 14] on icon at bounding box center [745, 11] width 13 height 13
drag, startPoint x: 681, startPoint y: 60, endPoint x: 731, endPoint y: 41, distance: 53.3
click at [681, 60] on div "outbound [PERSON_NAME] outbound [PERSON_NAME]" at bounding box center [524, 60] width 650 height 24
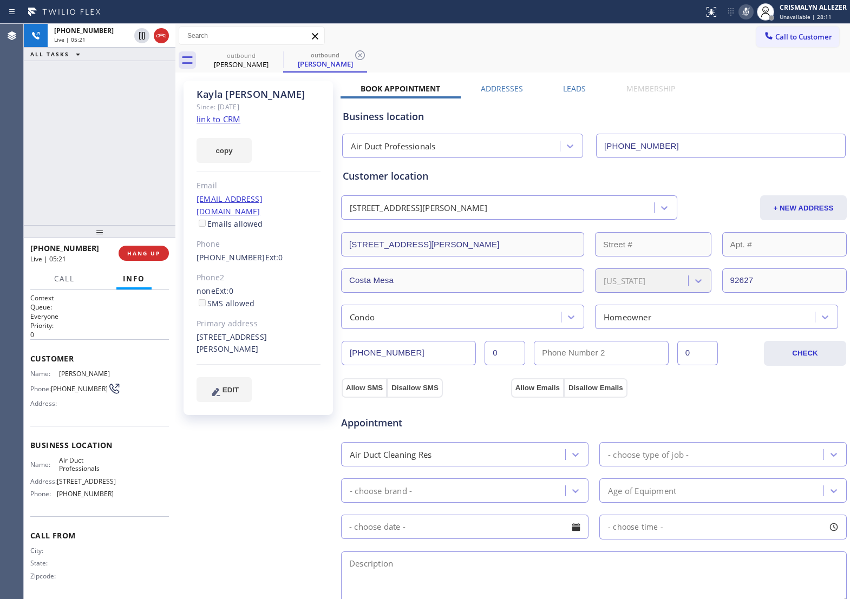
click at [743, 12] on icon at bounding box center [745, 11] width 13 height 13
click at [700, 115] on div "Business location" at bounding box center [594, 116] width 502 height 15
click at [747, 11] on icon at bounding box center [745, 12] width 5 height 9
click at [541, 179] on div "Customer location" at bounding box center [594, 176] width 502 height 15
drag, startPoint x: 745, startPoint y: 9, endPoint x: 696, endPoint y: 74, distance: 81.2
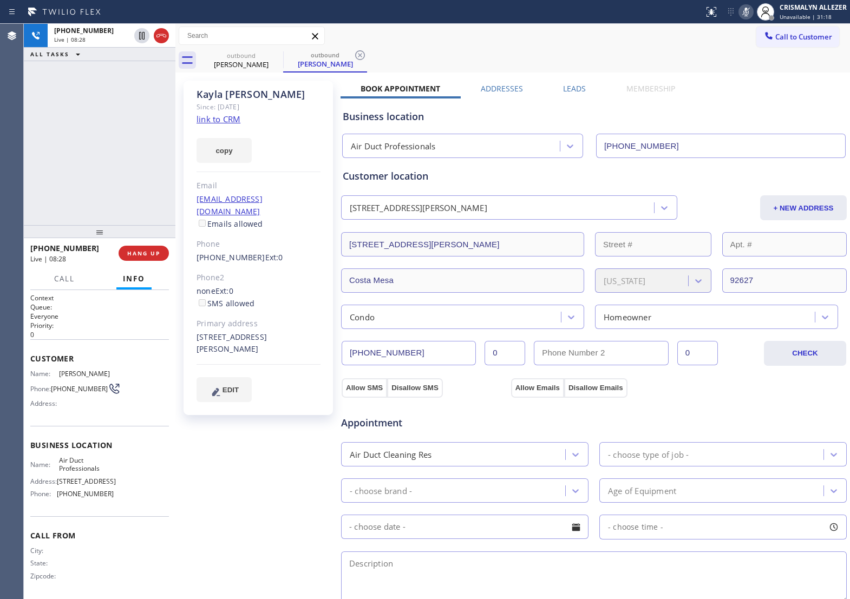
click at [745, 10] on icon at bounding box center [745, 11] width 13 height 13
click at [143, 253] on span "HANG UP" at bounding box center [143, 253] width 33 height 8
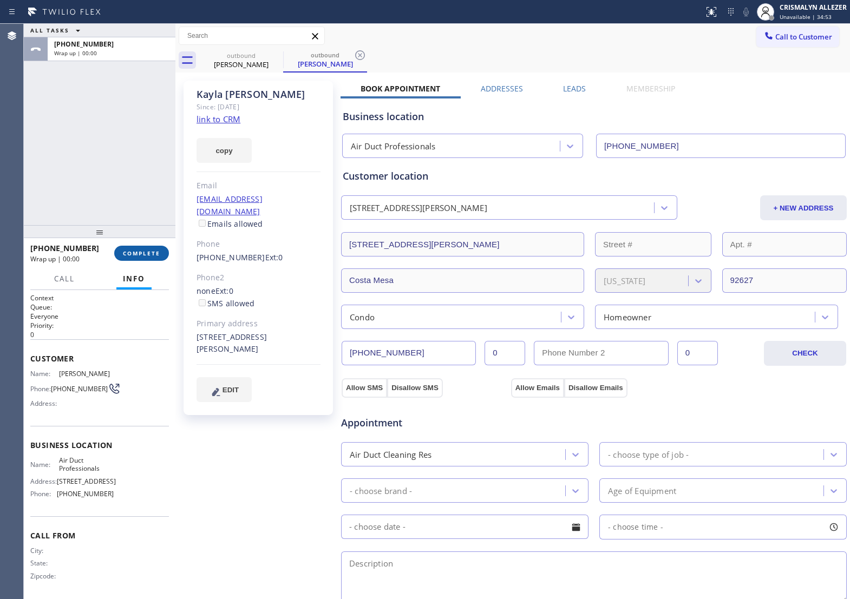
click at [143, 253] on span "COMPLETE" at bounding box center [141, 253] width 37 height 8
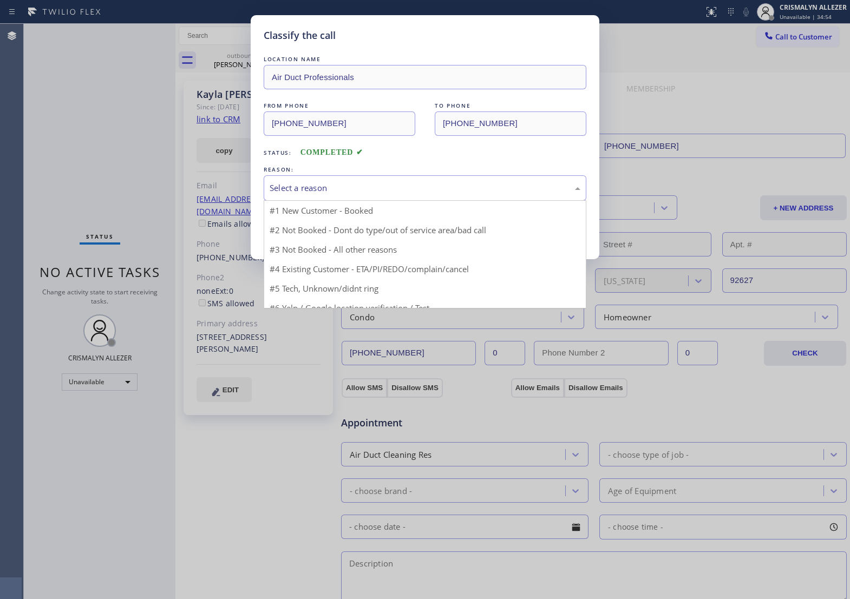
click at [444, 194] on div "Select a reason" at bounding box center [425, 188] width 311 height 12
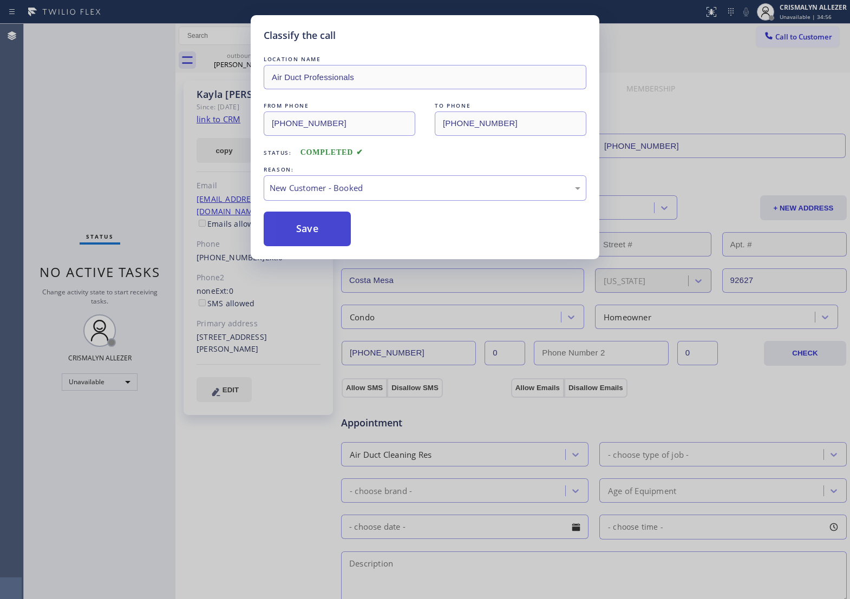
click at [310, 246] on button "Save" at bounding box center [307, 229] width 87 height 35
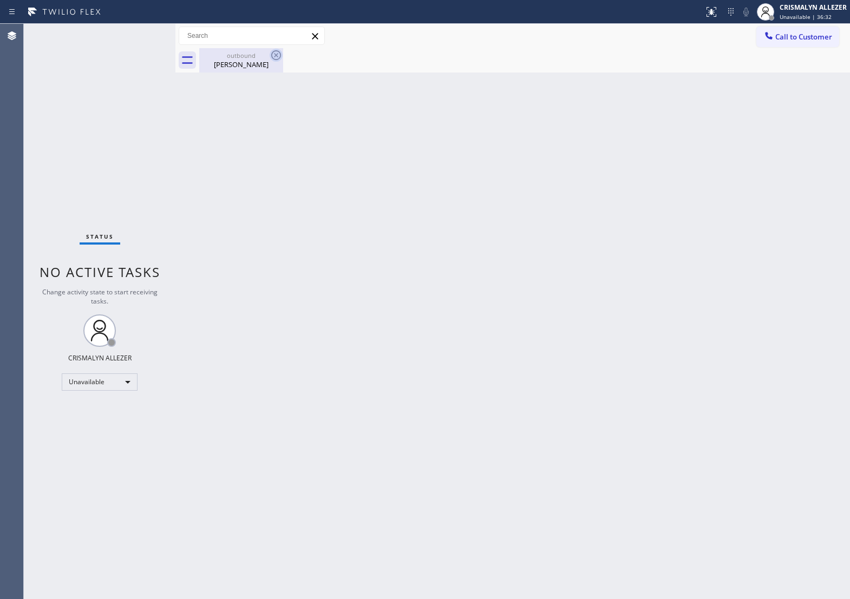
click at [278, 56] on icon at bounding box center [276, 55] width 13 height 13
click at [785, 40] on span "Call to Customer" at bounding box center [803, 37] width 57 height 10
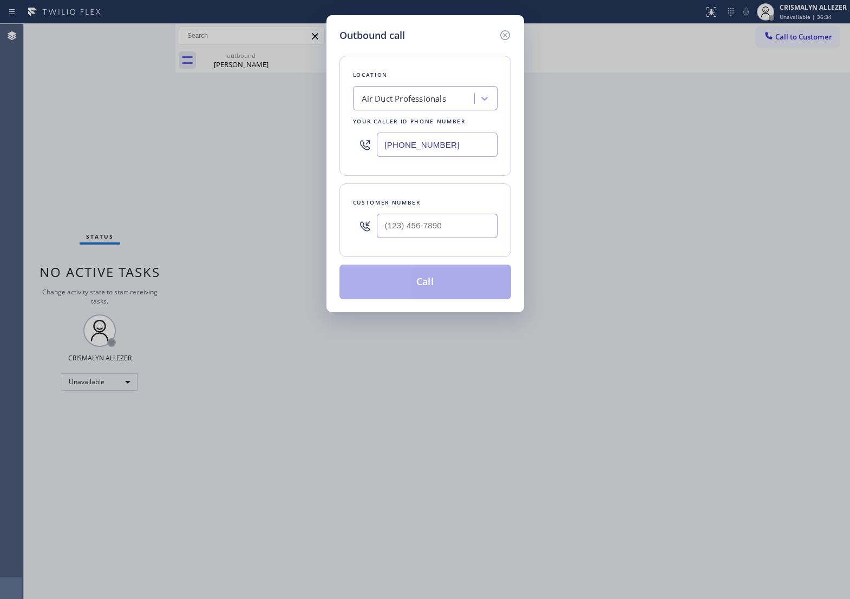
drag, startPoint x: 461, startPoint y: 147, endPoint x: 270, endPoint y: 150, distance: 191.6
click at [270, 150] on div "Outbound call Location Air Duct Professionals Your caller id phone number [PHON…" at bounding box center [425, 299] width 850 height 599
